Goal: Information Seeking & Learning: Learn about a topic

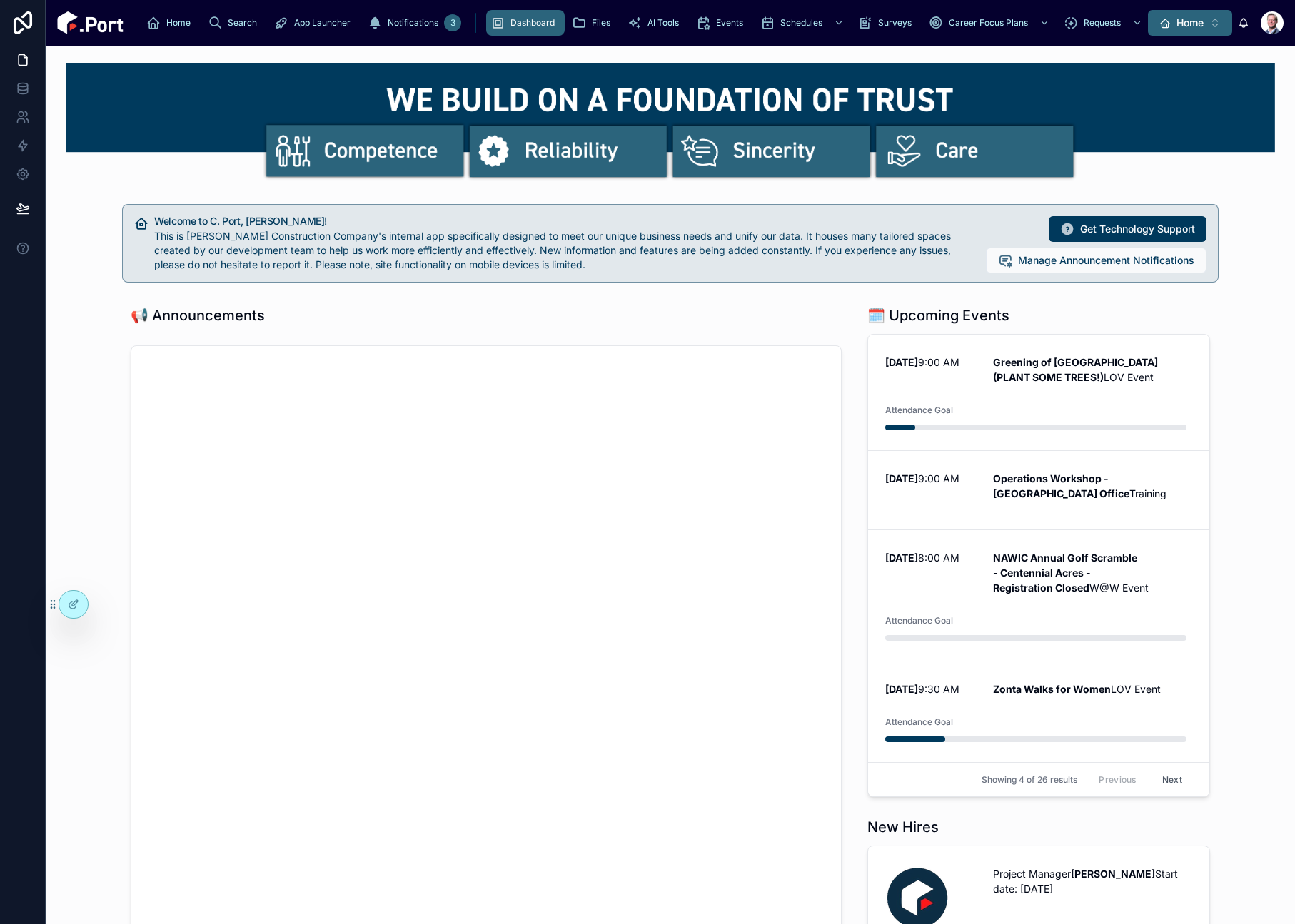
click at [1182, 25] on span "Home" at bounding box center [1190, 23] width 27 height 14
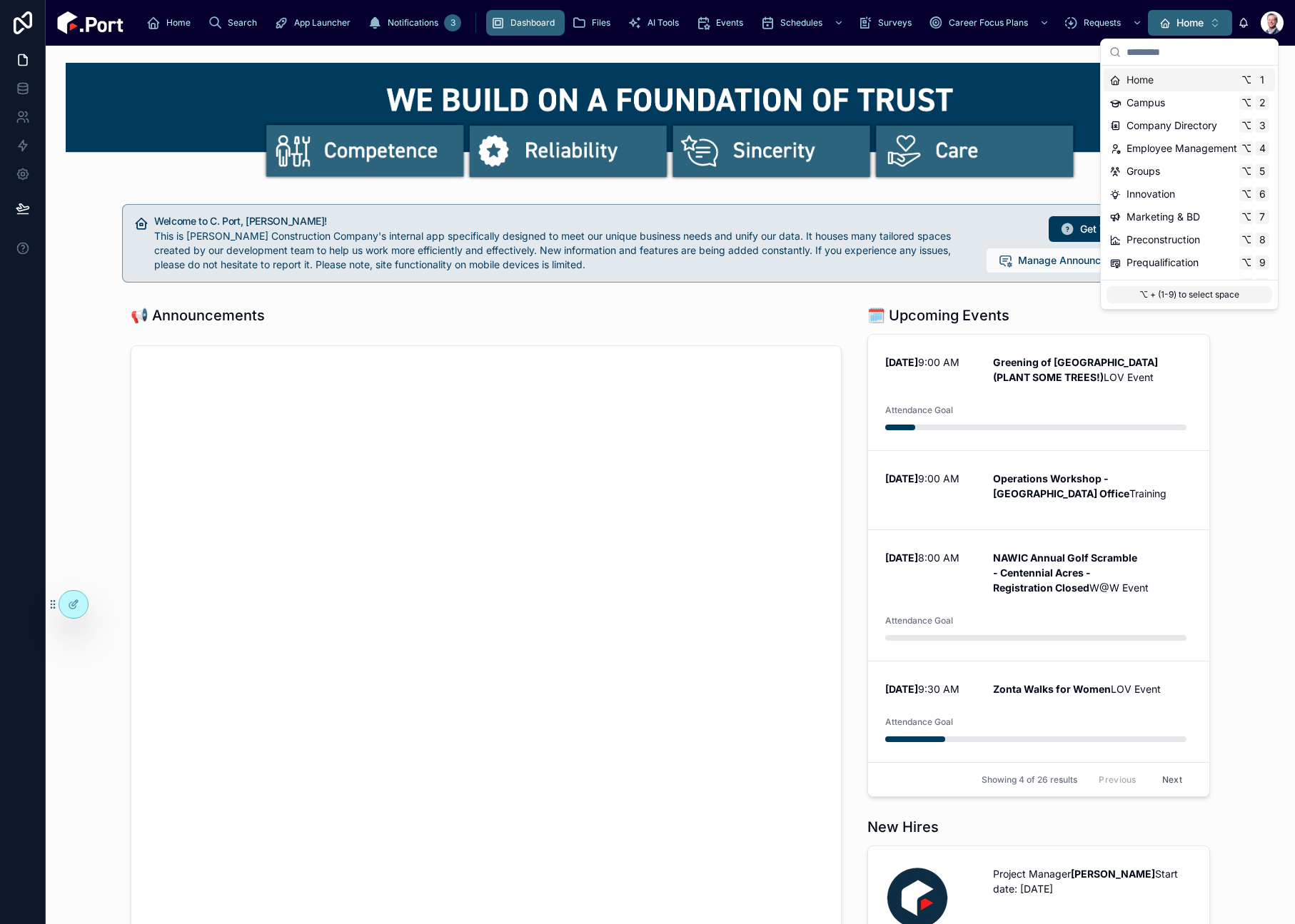
click at [1183, 25] on span "Home" at bounding box center [1190, 23] width 27 height 14
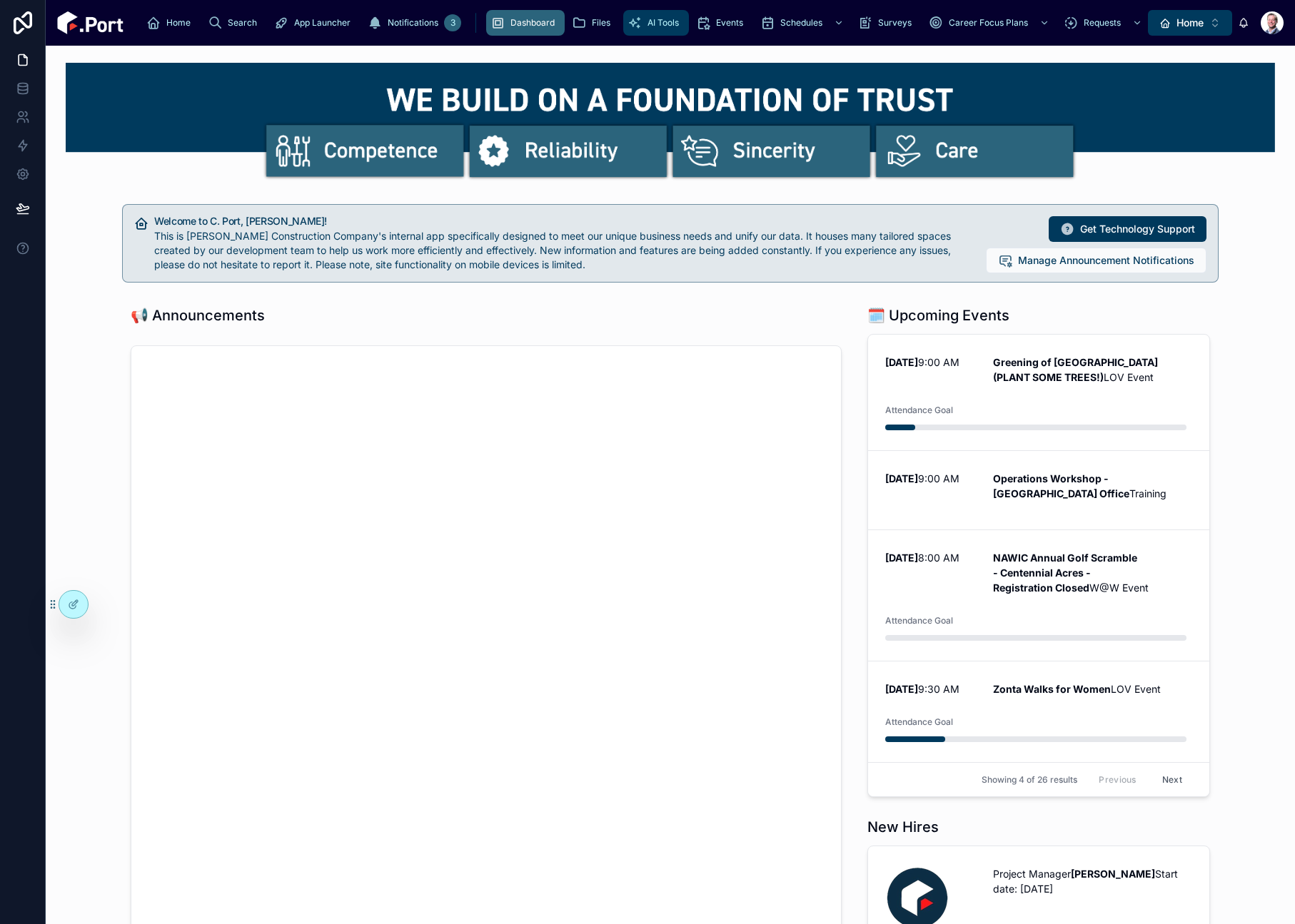
drag, startPoint x: 462, startPoint y: 31, endPoint x: 474, endPoint y: 41, distance: 15.6
click at [627, 31] on div "AI Tools" at bounding box center [656, 23] width 57 height 23
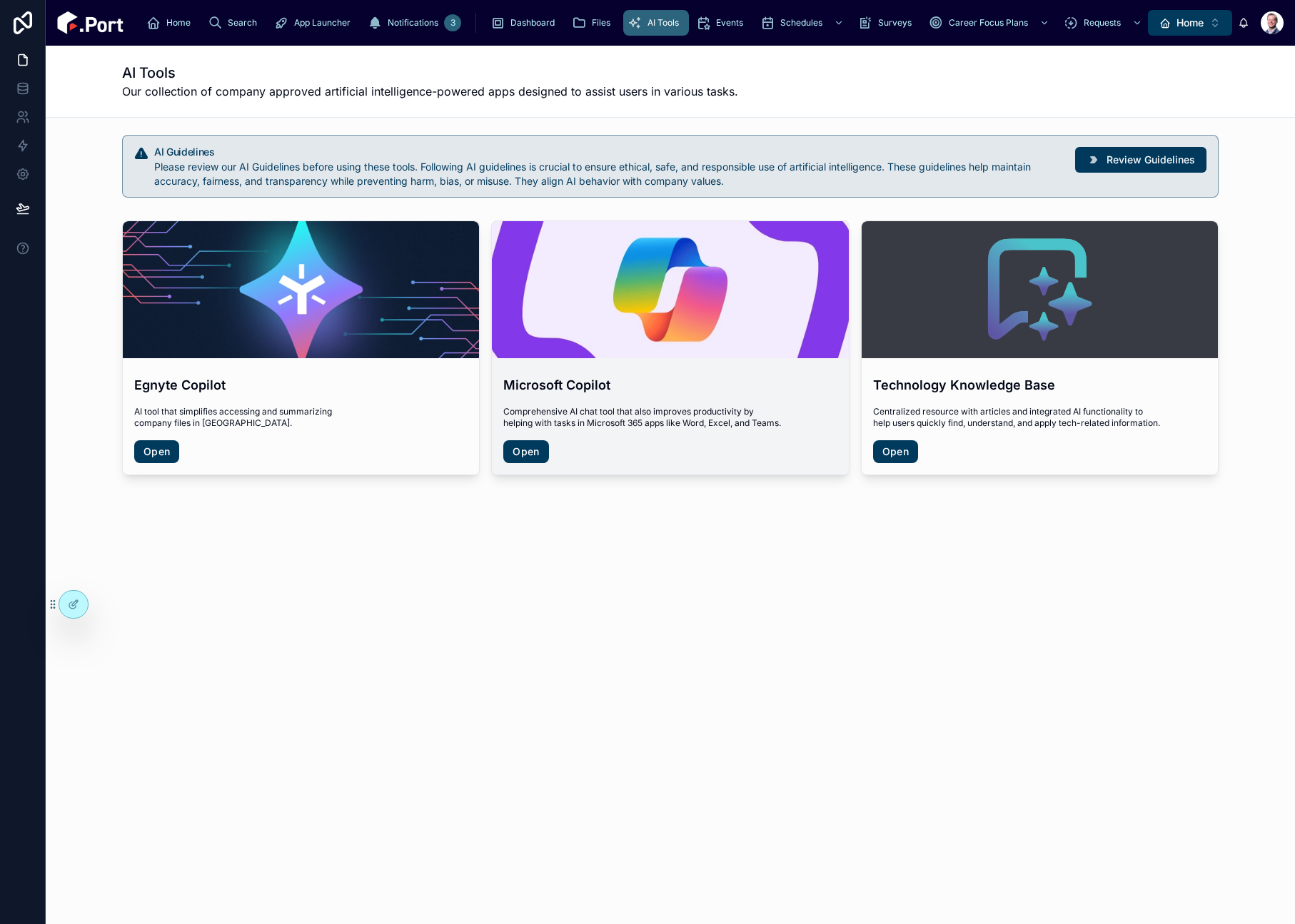
click at [528, 451] on link "Open" at bounding box center [525, 451] width 45 height 23
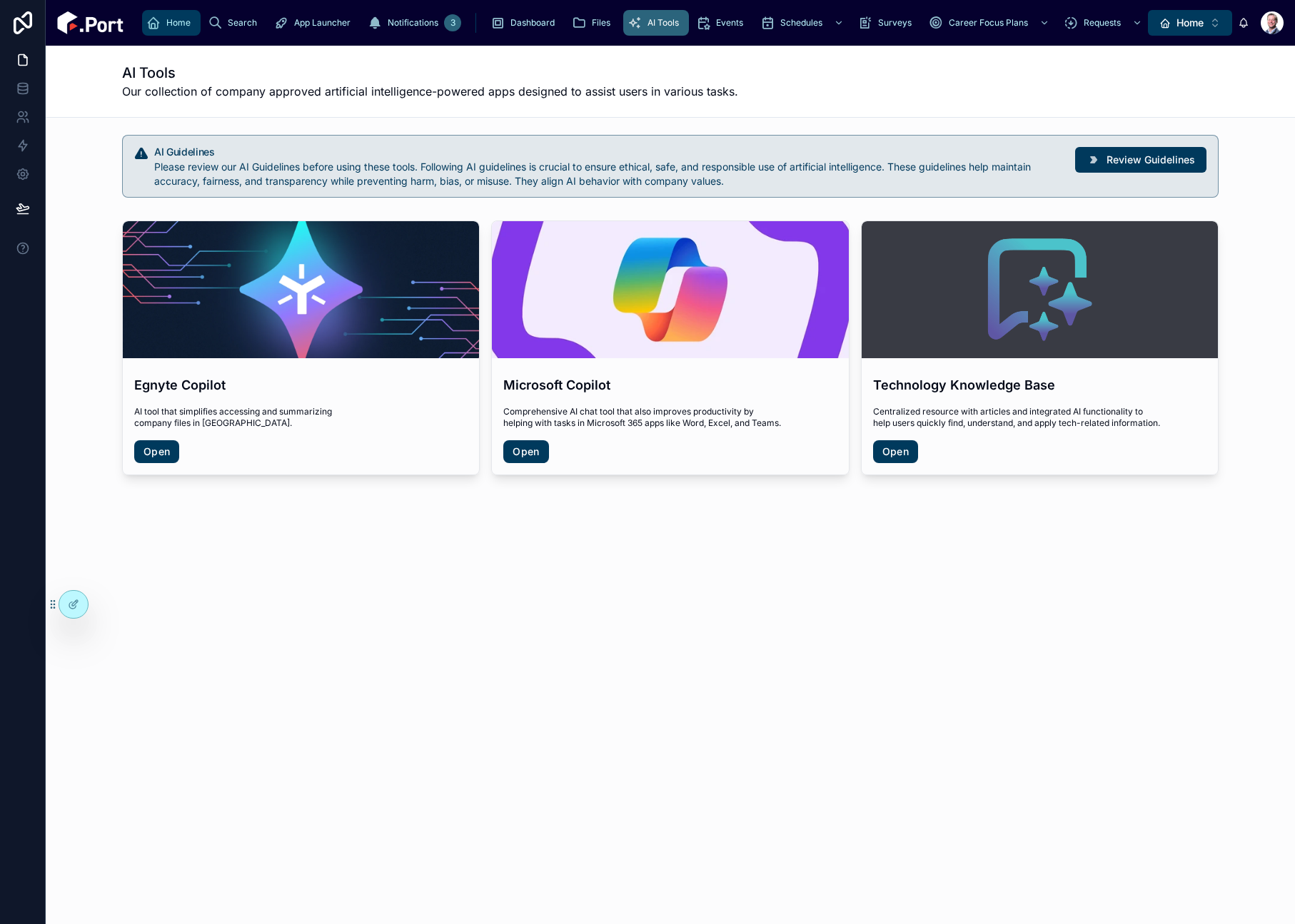
click at [157, 27] on icon "scrollable content" at bounding box center [153, 23] width 14 height 14
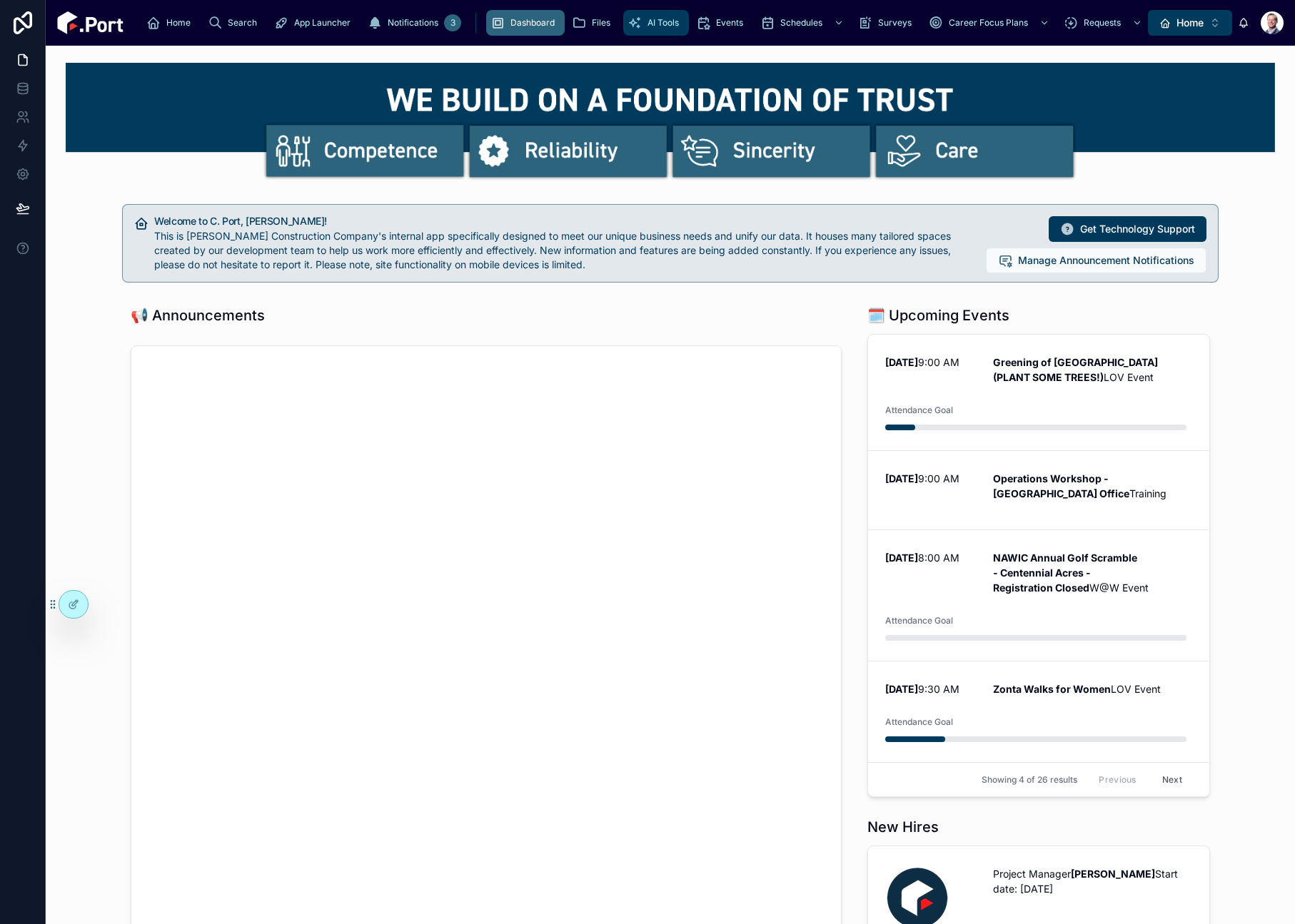
click at [627, 29] on div "AI Tools" at bounding box center [656, 23] width 57 height 23
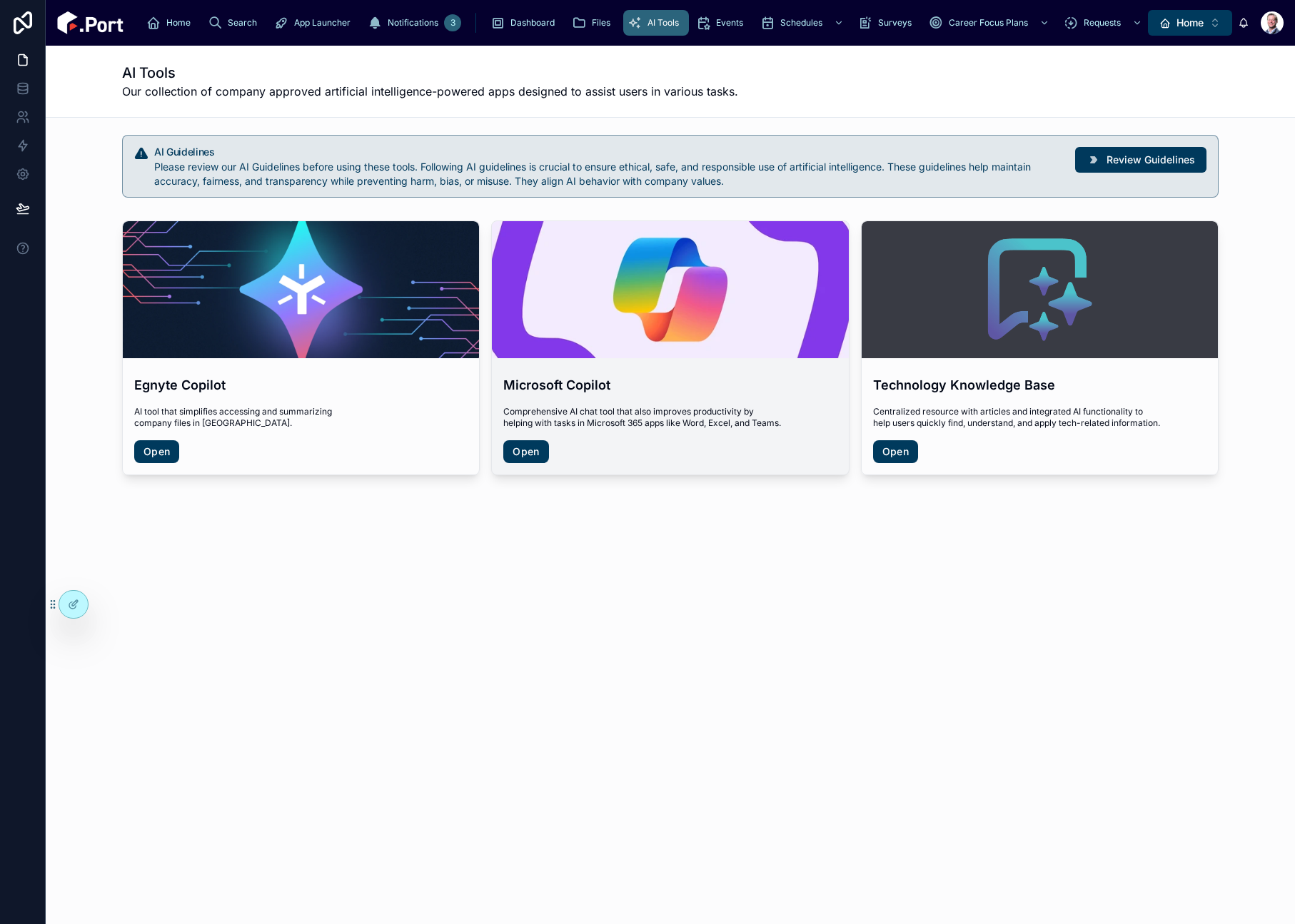
click at [540, 452] on link "Open" at bounding box center [525, 451] width 45 height 23
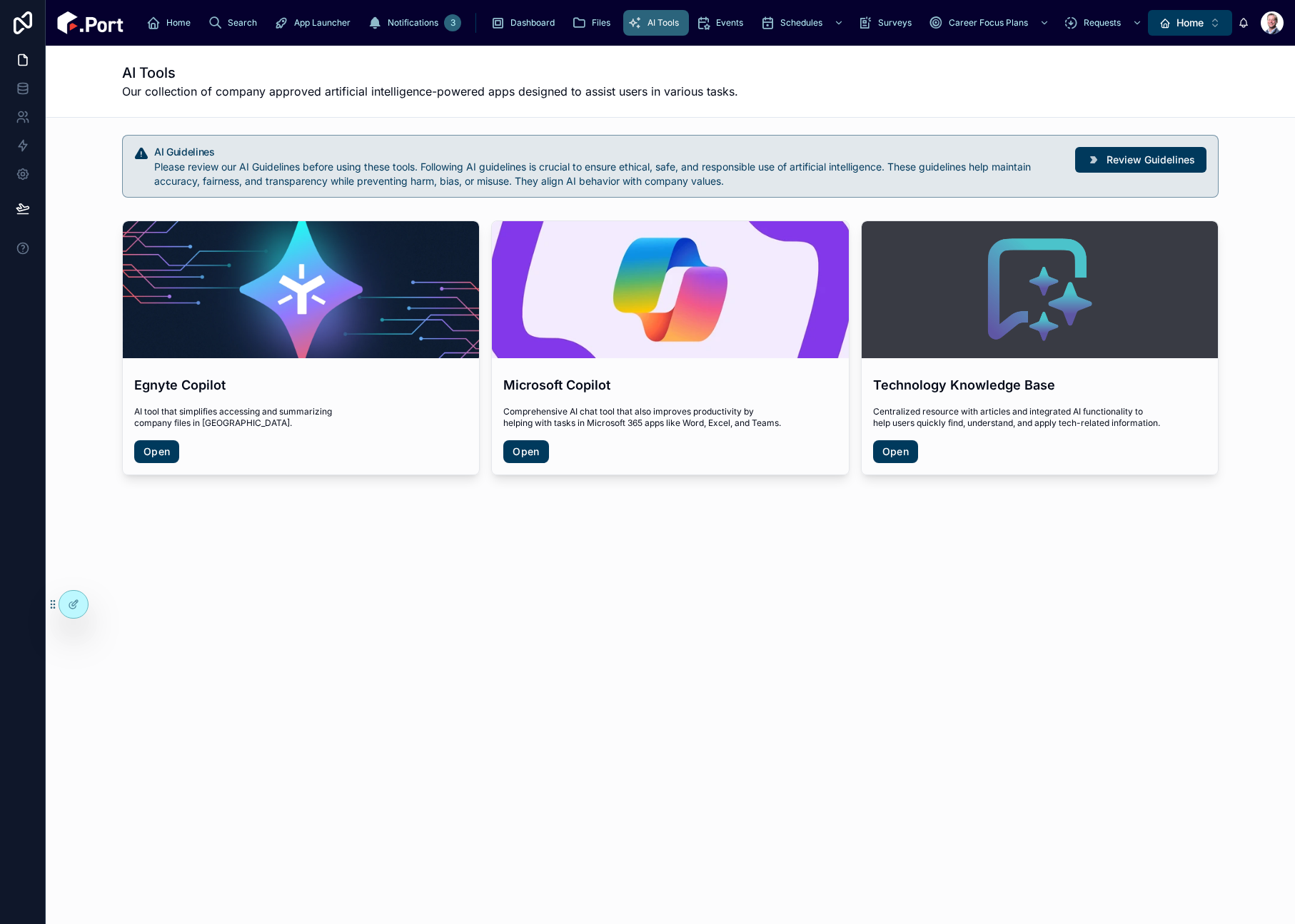
click at [1228, 85] on div "AI Tools Our collection of company approved artificial intelligence-powered app…" at bounding box center [670, 82] width 1249 height 72
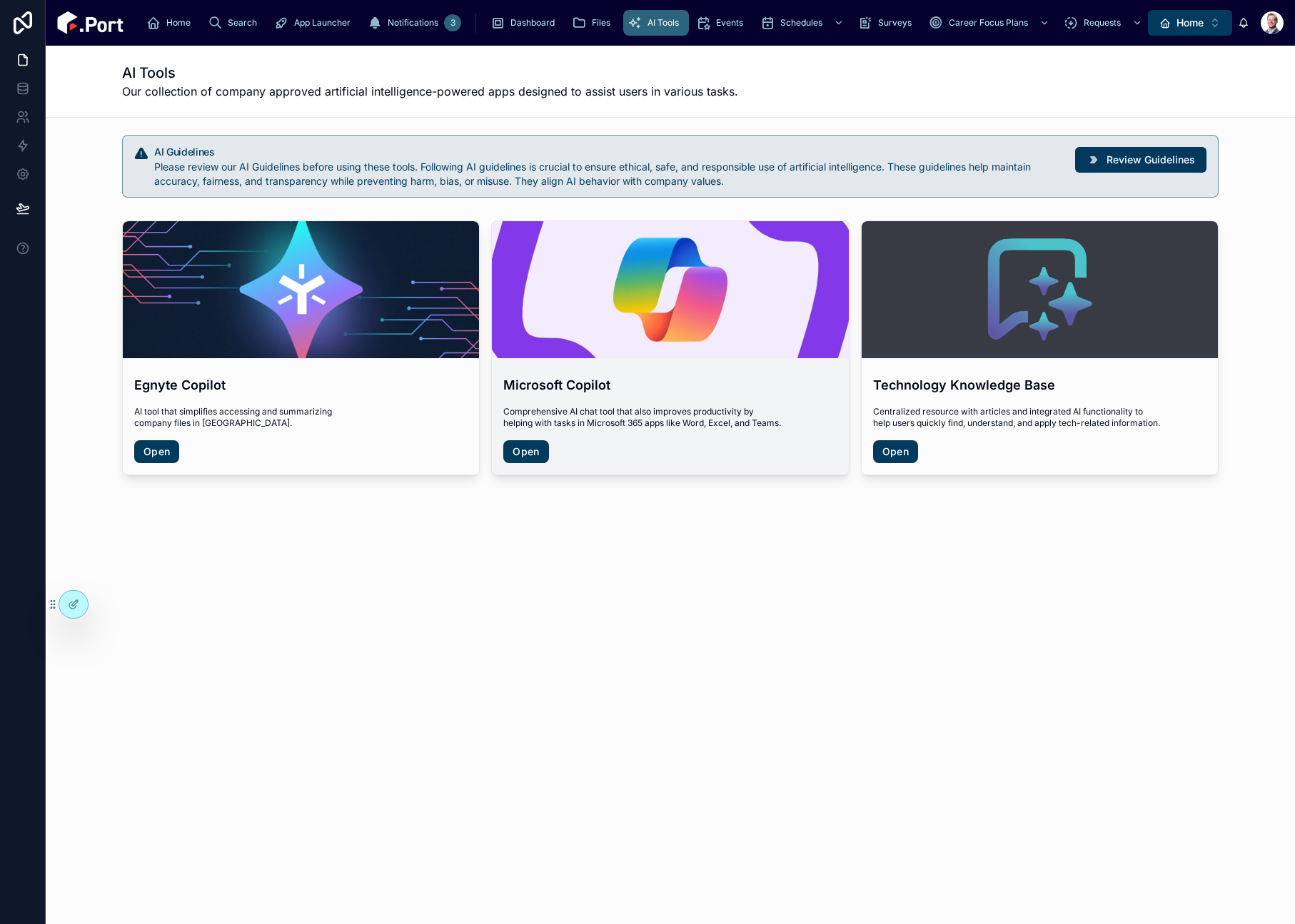
click at [790, 466] on div "Microsoft Copilot Comprehensive AI chat tool that also improves productivity by…" at bounding box center [669, 419] width 356 height 110
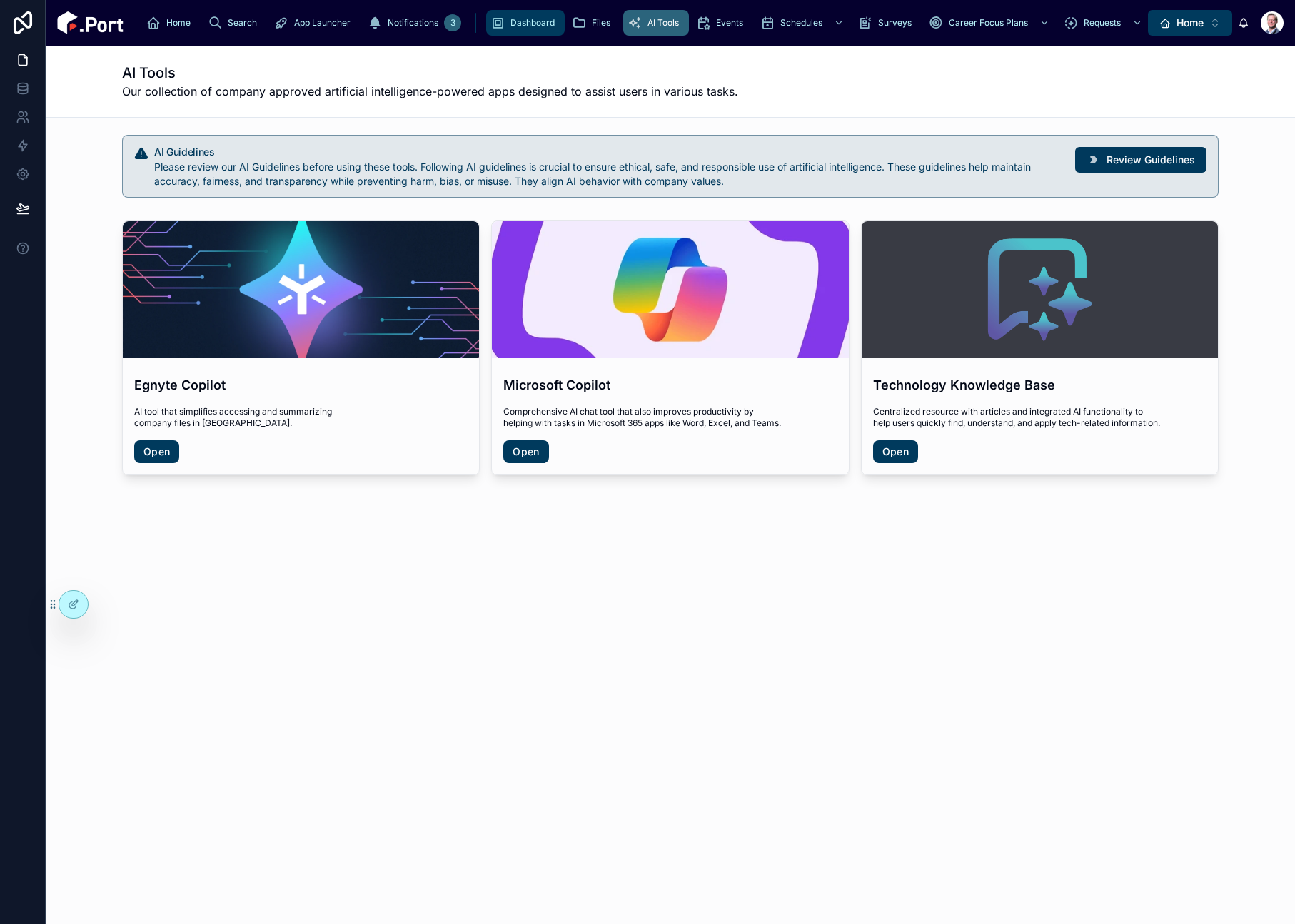
click at [510, 19] on span "Dashboard" at bounding box center [532, 23] width 44 height 11
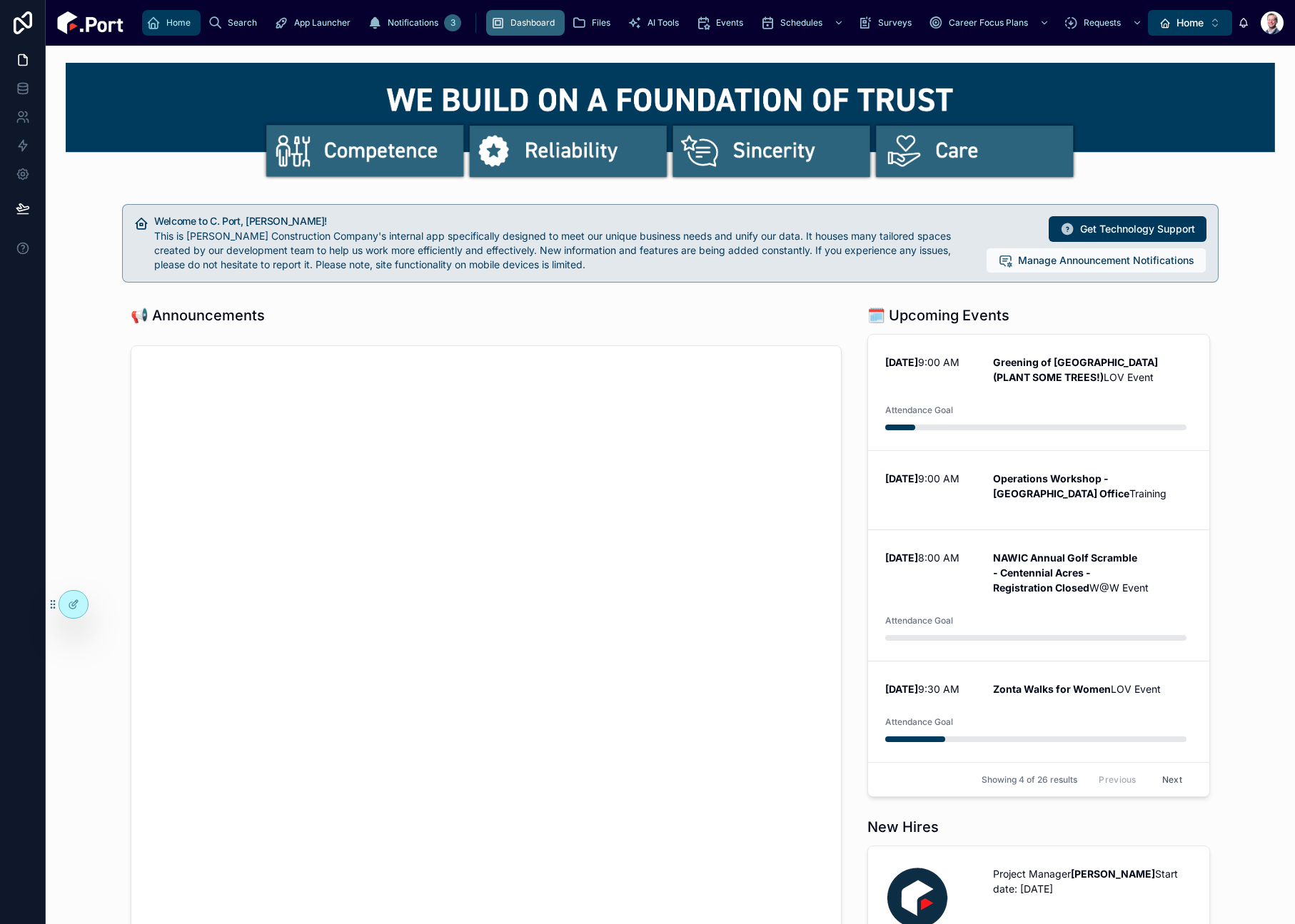
click at [163, 24] on div "Home" at bounding box center [171, 23] width 50 height 23
click at [490, 29] on div "Dashboard" at bounding box center [525, 23] width 70 height 23
click at [592, 19] on span "Files" at bounding box center [601, 23] width 19 height 11
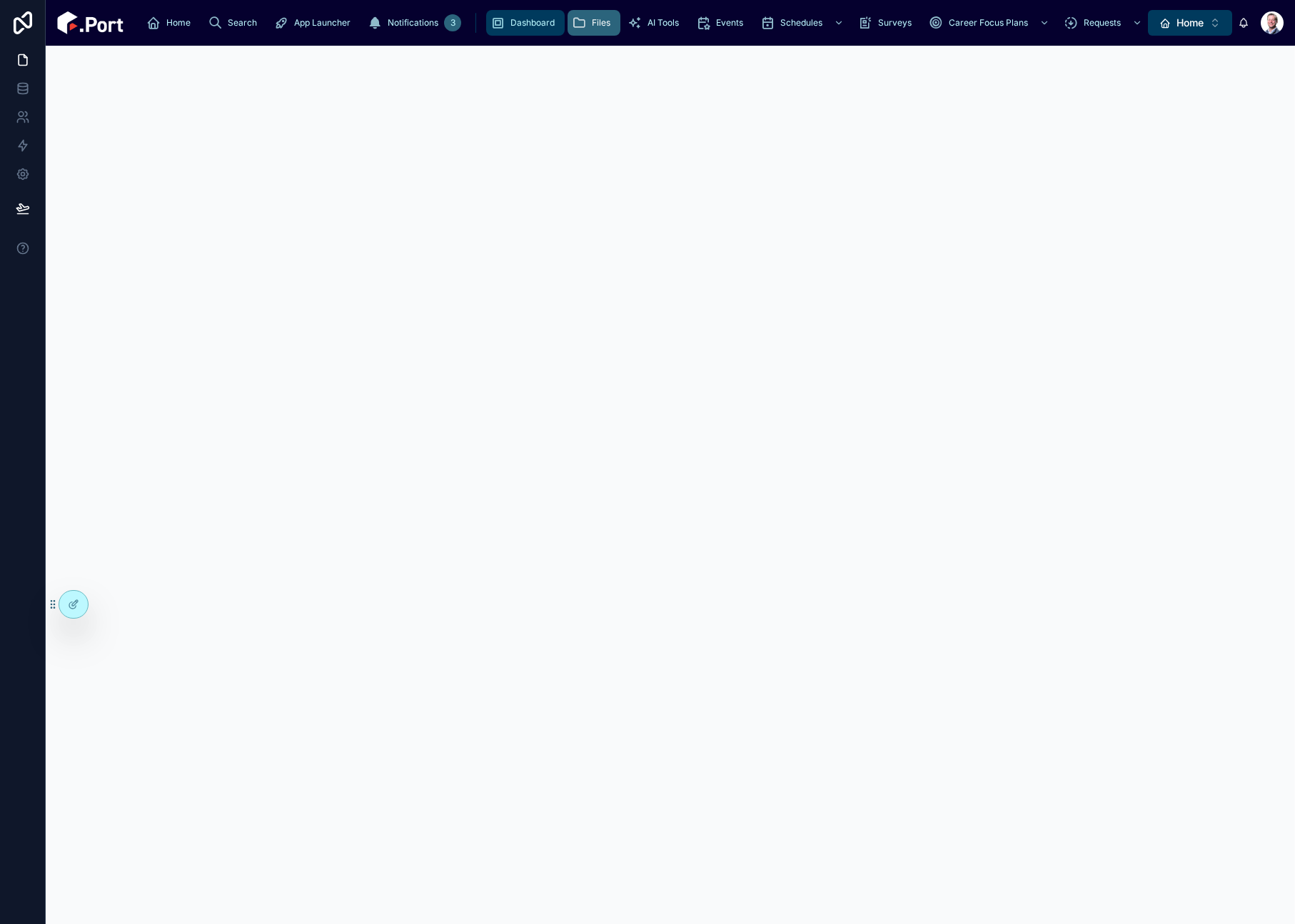
click at [490, 29] on div "Dashboard" at bounding box center [525, 23] width 70 height 23
